Goal: Information Seeking & Learning: Learn about a topic

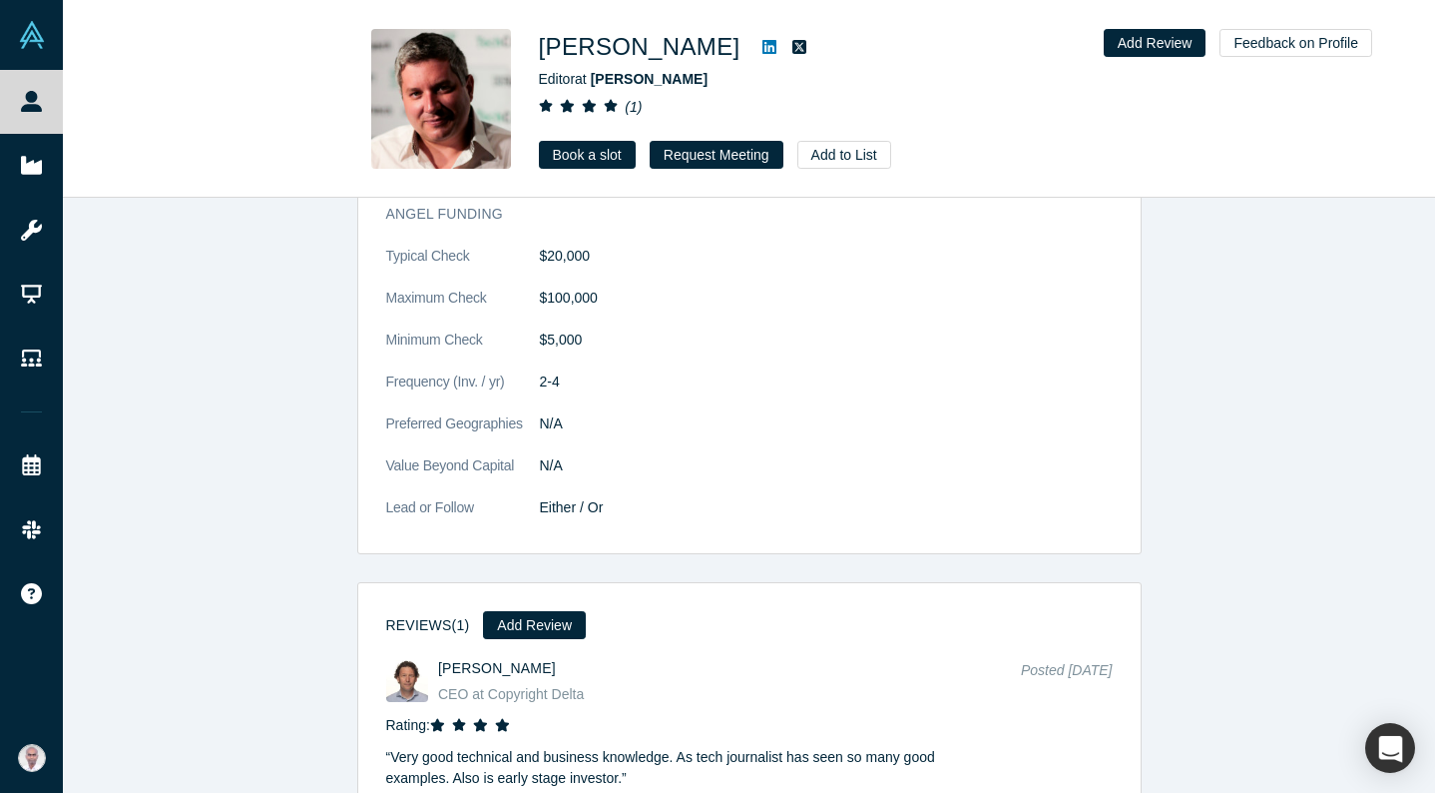
scroll to position [2699, 0]
